Goal: Task Accomplishment & Management: Manage account settings

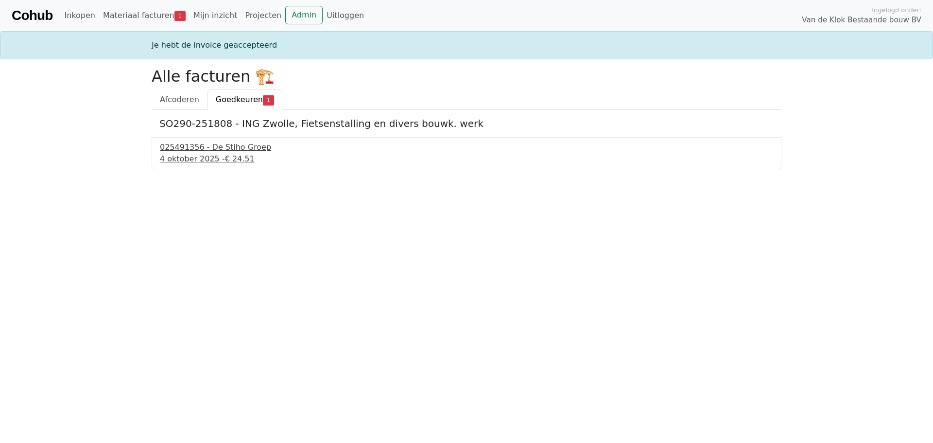
click at [204, 151] on div "025491356 - De Stiho Groep" at bounding box center [466, 147] width 613 height 12
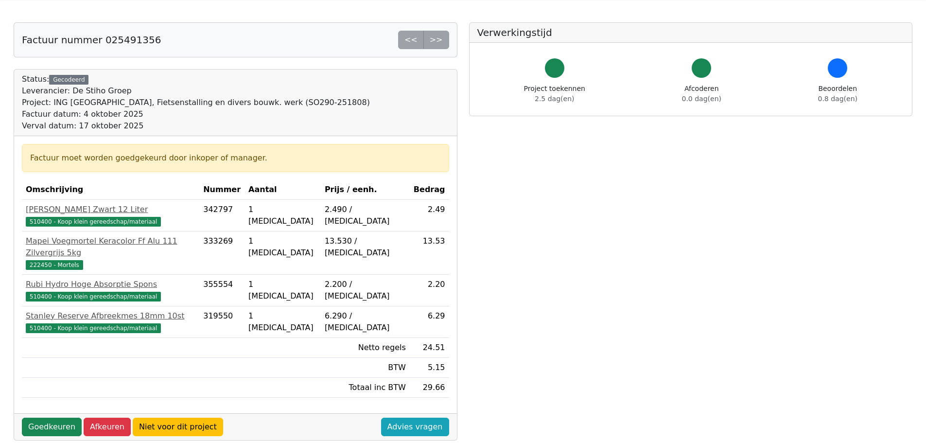
scroll to position [49, 0]
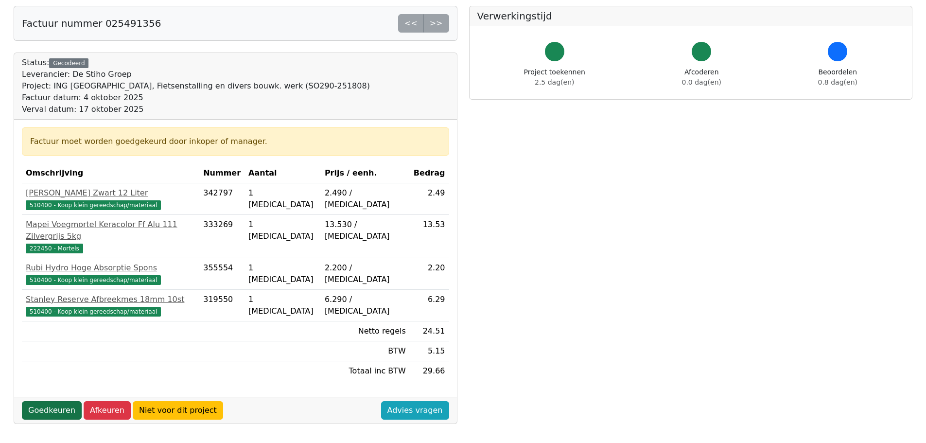
click at [50, 401] on link "Goedkeuren" at bounding box center [52, 410] width 60 height 18
